Goal: Information Seeking & Learning: Learn about a topic

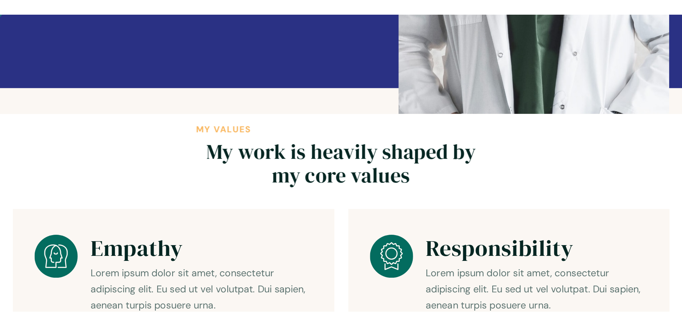
scroll to position [215, 0]
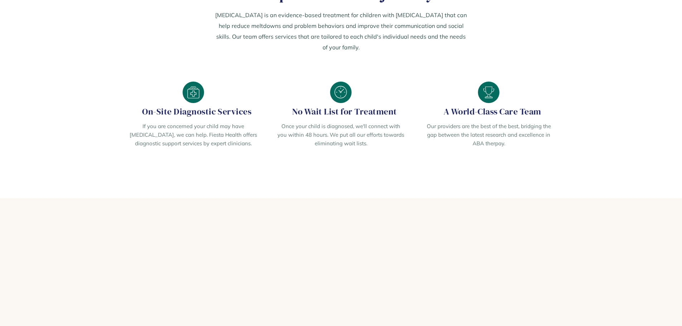
scroll to position [931, 0]
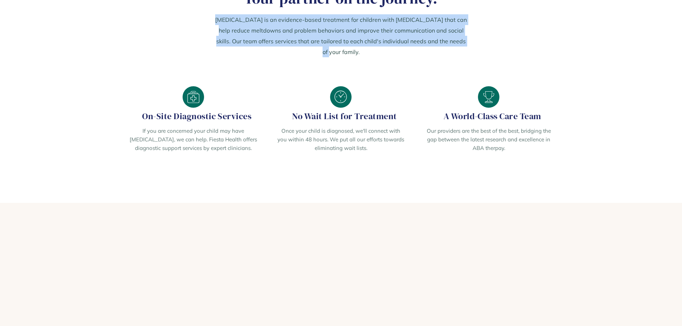
drag, startPoint x: 454, startPoint y: 125, endPoint x: 191, endPoint y: 98, distance: 264.2
click at [191, 98] on section "Your partner on the journey. [MEDICAL_DATA] is an evidence-based treatment for …" at bounding box center [341, 78] width 682 height 249
